Goal: Task Accomplishment & Management: Use online tool/utility

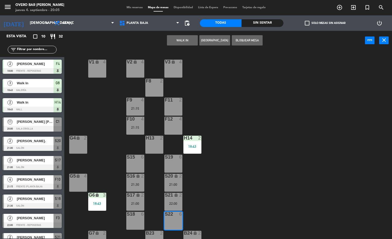
click at [177, 37] on button "WALK IN" at bounding box center [182, 40] width 31 height 10
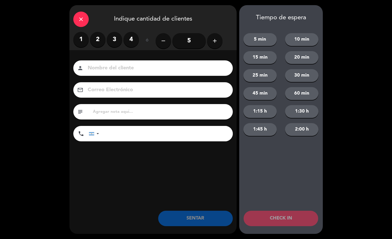
click at [96, 45] on label "2" at bounding box center [97, 39] width 15 height 15
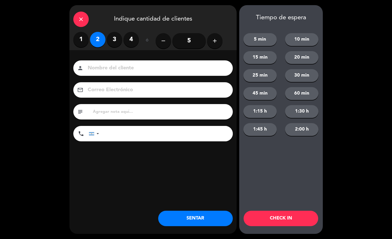
click at [187, 212] on button "SENTAR" at bounding box center [195, 218] width 75 height 15
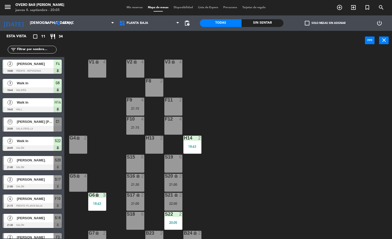
click at [152, 93] on div "F8 2" at bounding box center [154, 88] width 18 height 18
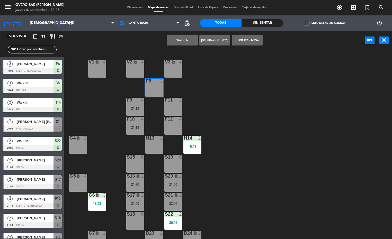
click at [187, 42] on button "WALK IN" at bounding box center [182, 40] width 31 height 10
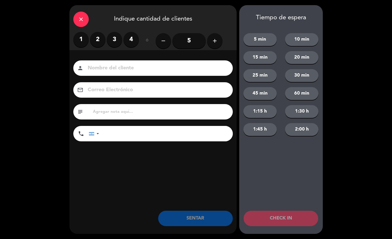
click at [98, 43] on label "2" at bounding box center [97, 39] width 15 height 15
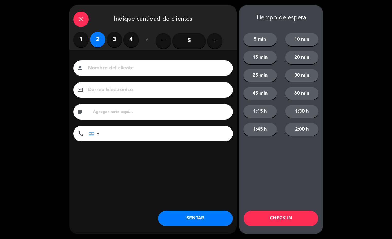
click at [185, 211] on button "SENTAR" at bounding box center [195, 218] width 75 height 15
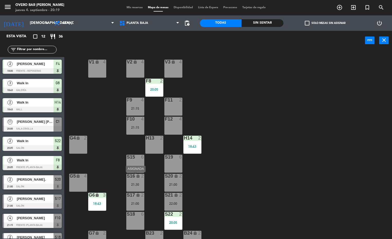
click at [139, 183] on div "21:30" at bounding box center [135, 185] width 18 height 4
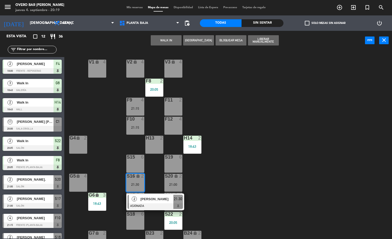
click at [139, 165] on div "S15 6" at bounding box center [135, 164] width 18 height 18
click at [176, 40] on button "Mover" at bounding box center [166, 40] width 31 height 10
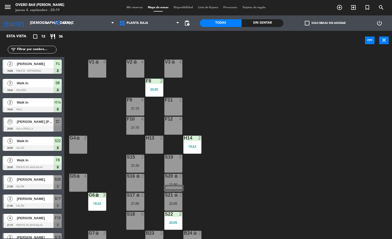
click at [174, 202] on div "22:00" at bounding box center [173, 204] width 18 height 4
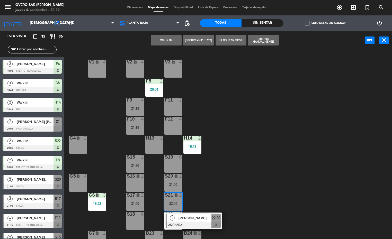
click at [174, 162] on div "S19 6" at bounding box center [173, 164] width 18 height 18
click at [168, 42] on button "Mover" at bounding box center [166, 40] width 31 height 10
